Goal: Navigation & Orientation: Understand site structure

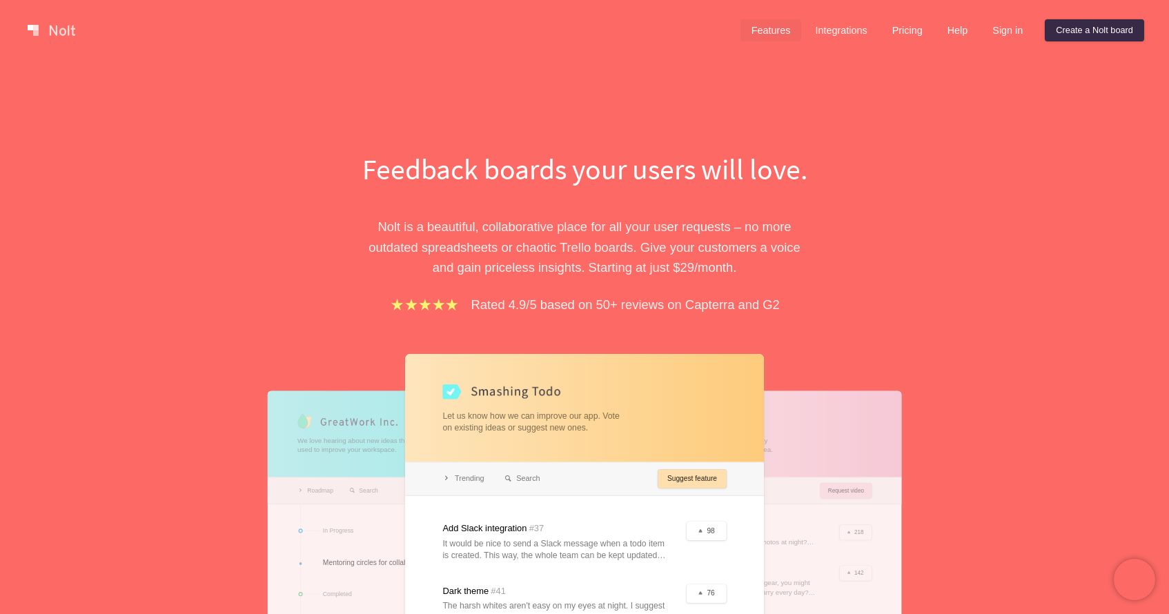
click at [749, 28] on link "Features" at bounding box center [771, 30] width 61 height 22
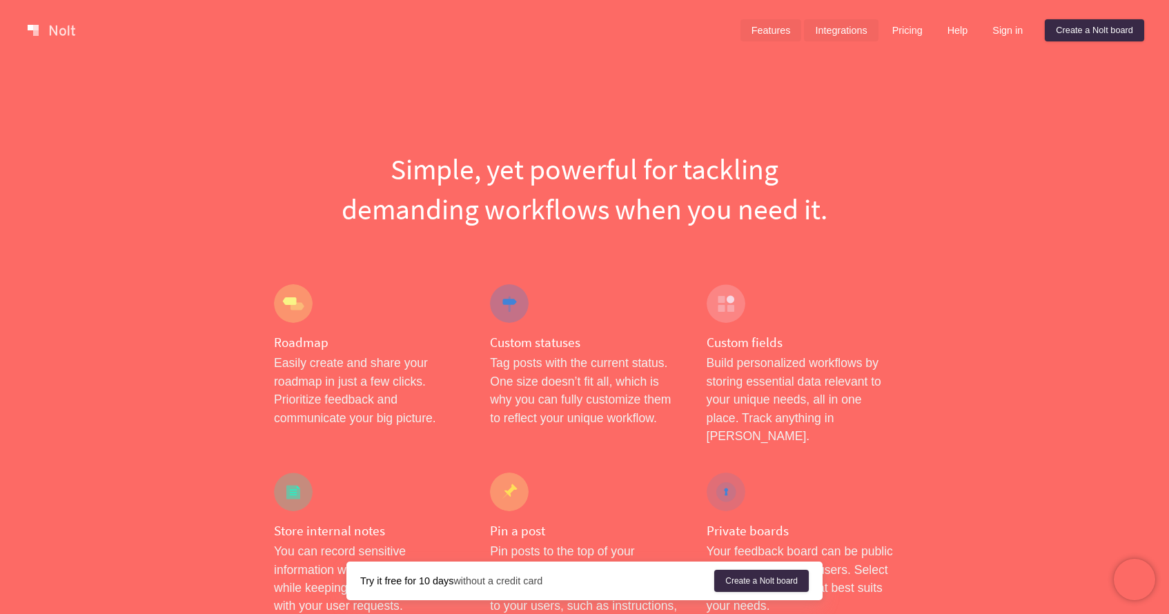
click at [843, 28] on link "Integrations" at bounding box center [841, 30] width 74 height 22
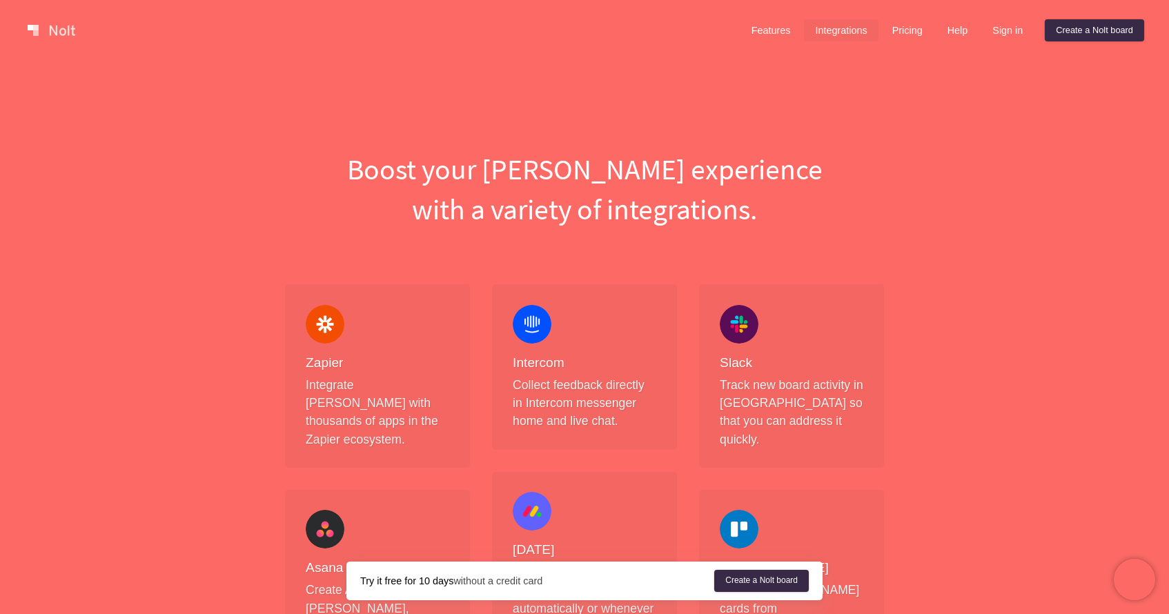
click at [70, 35] on link at bounding box center [51, 30] width 59 height 22
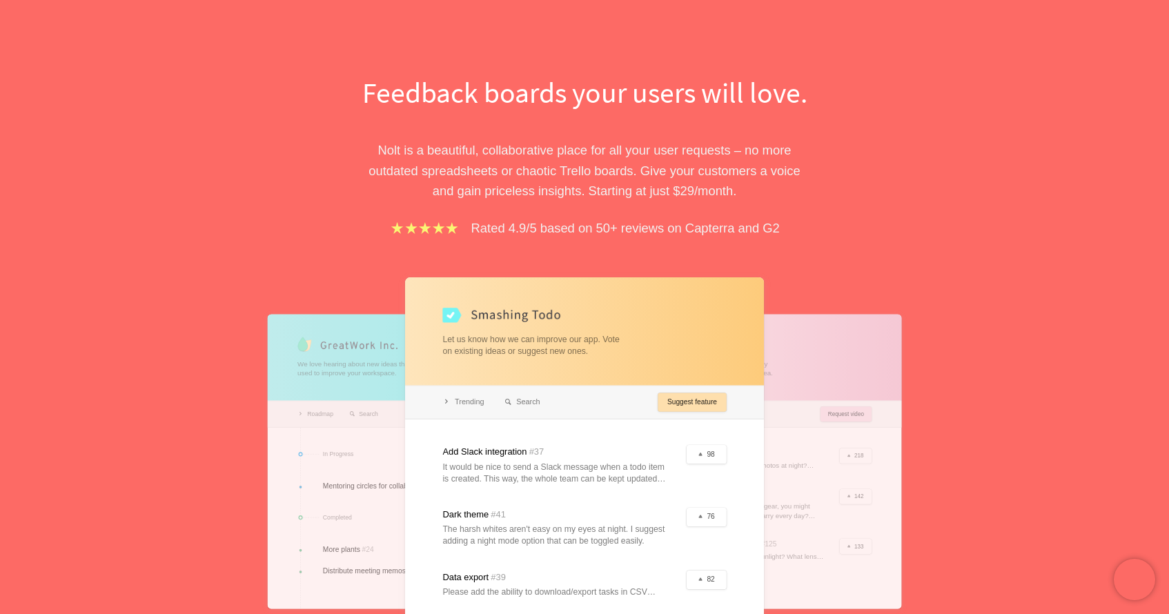
scroll to position [43, 0]
